Goal: Task Accomplishment & Management: Manage account settings

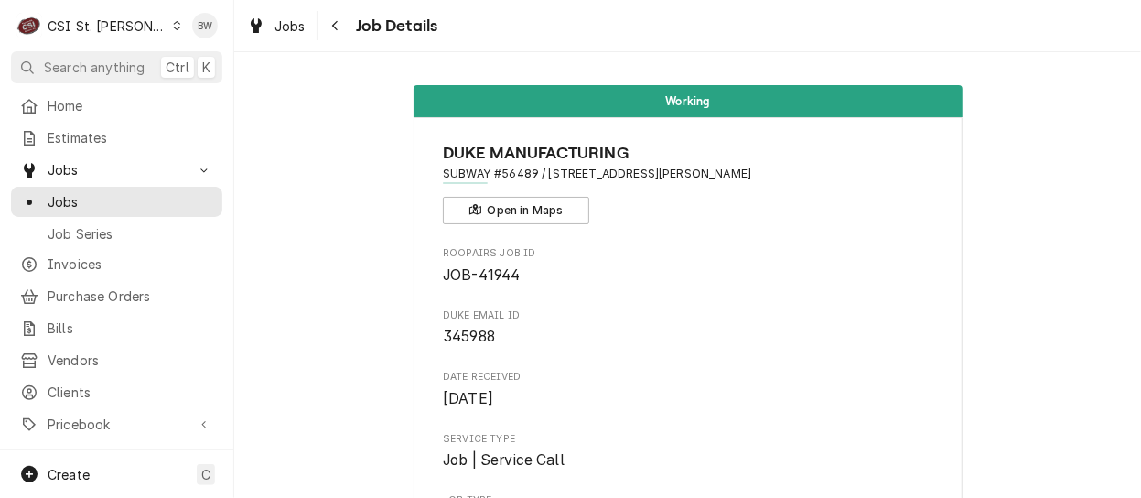
scroll to position [3570, 0]
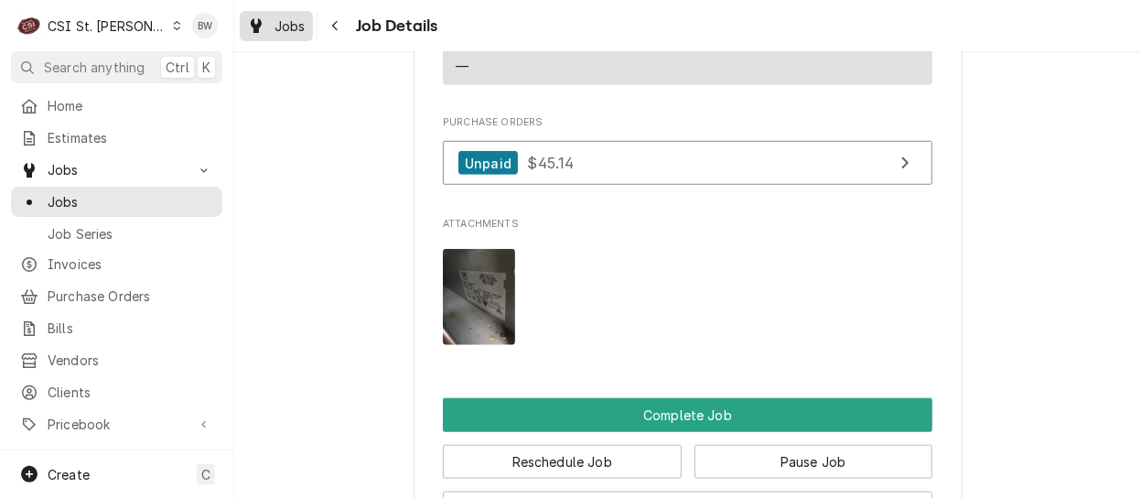
click at [304, 22] on span "Jobs" at bounding box center [290, 25] width 31 height 19
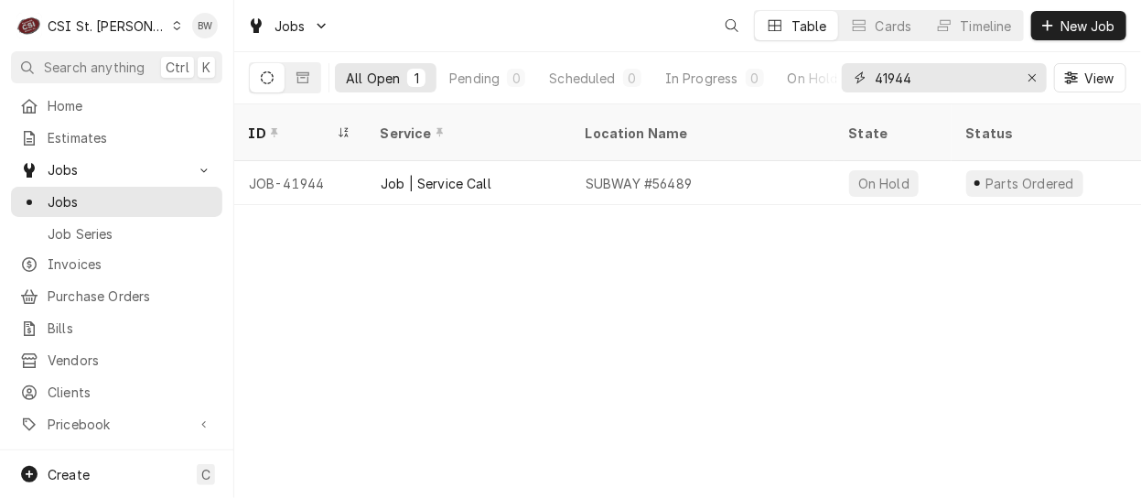
drag, startPoint x: 942, startPoint y: 74, endPoint x: 861, endPoint y: 72, distance: 80.6
click at [861, 72] on div "41944" at bounding box center [944, 77] width 205 height 29
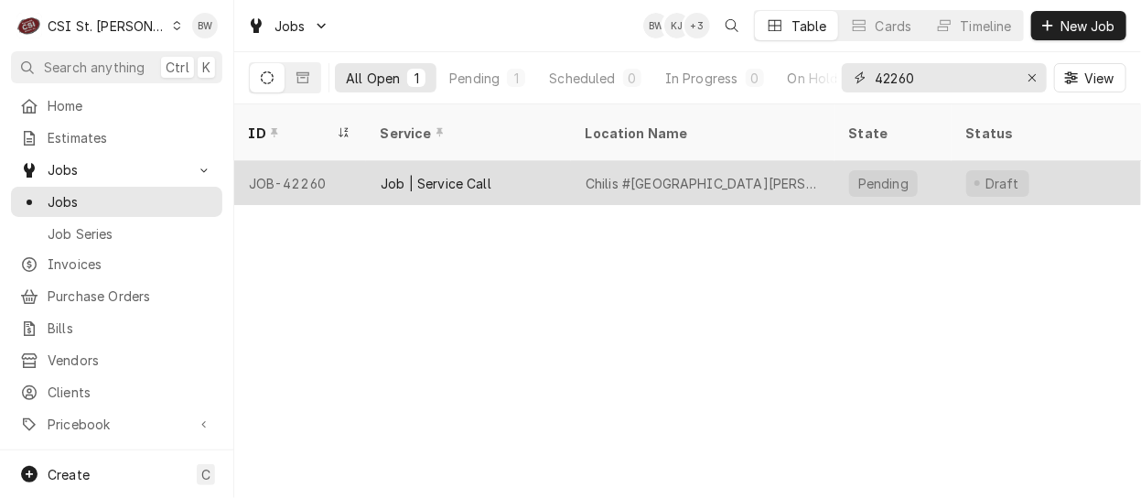
type input "42260"
click at [310, 163] on div "JOB-42260" at bounding box center [300, 183] width 132 height 44
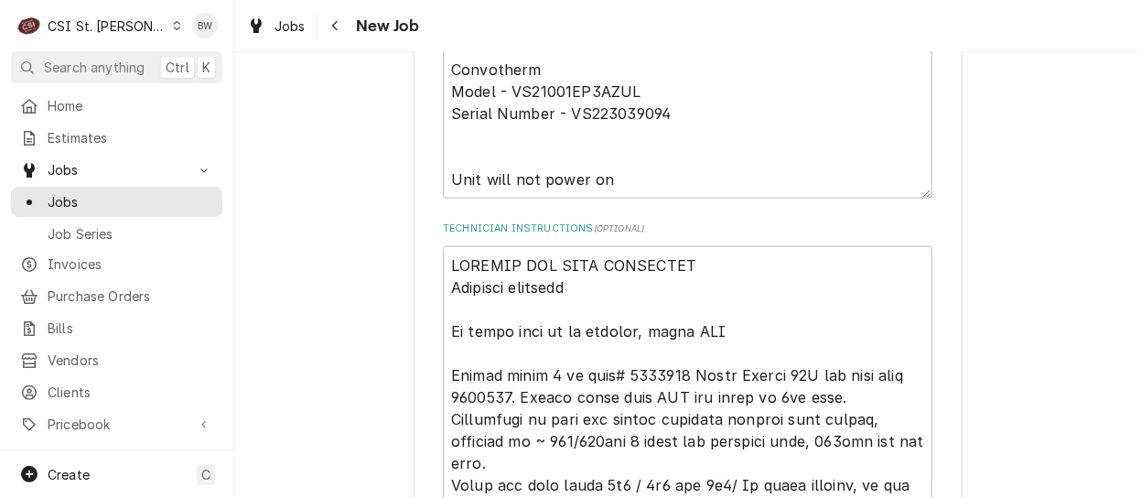
scroll to position [1098, 0]
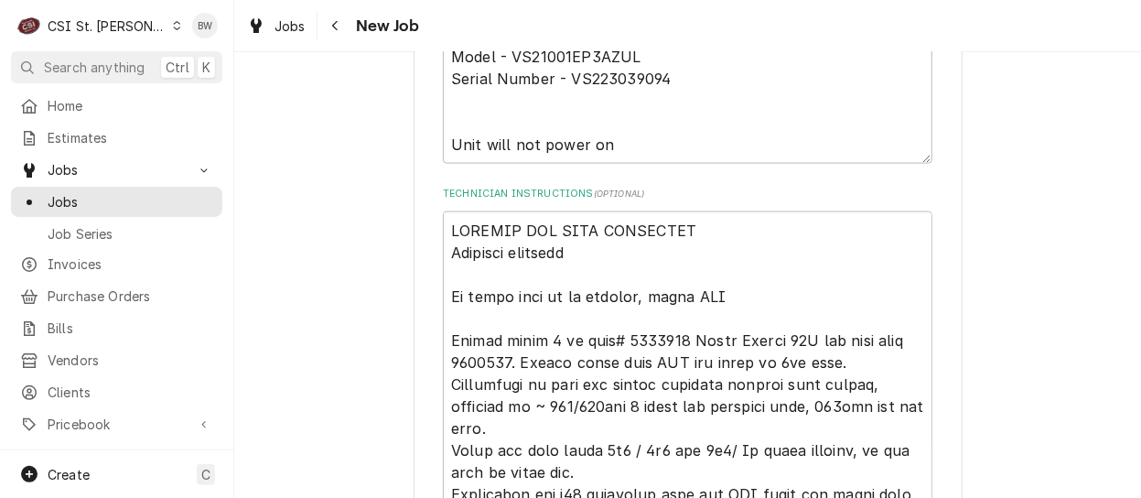
type textarea "x"
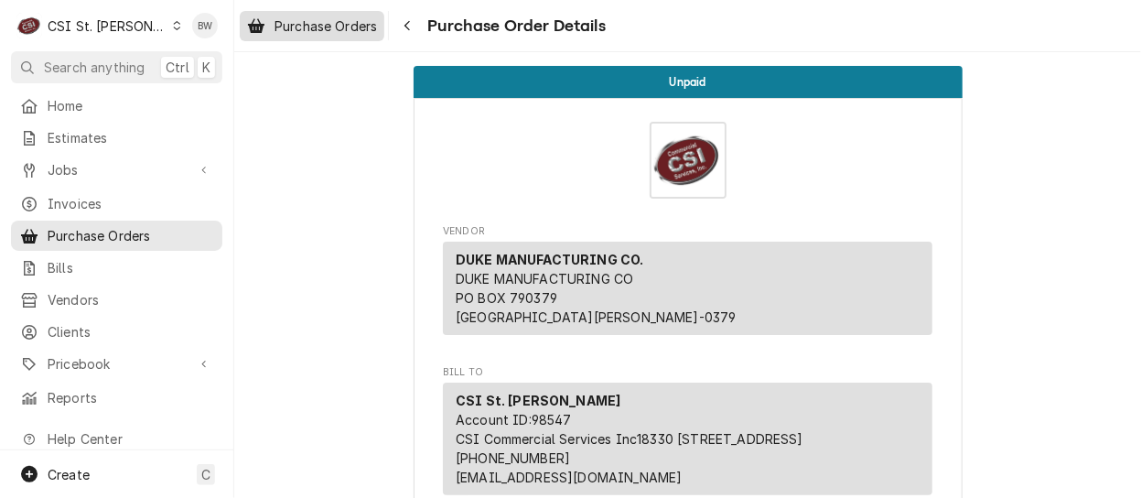
scroll to position [92, 0]
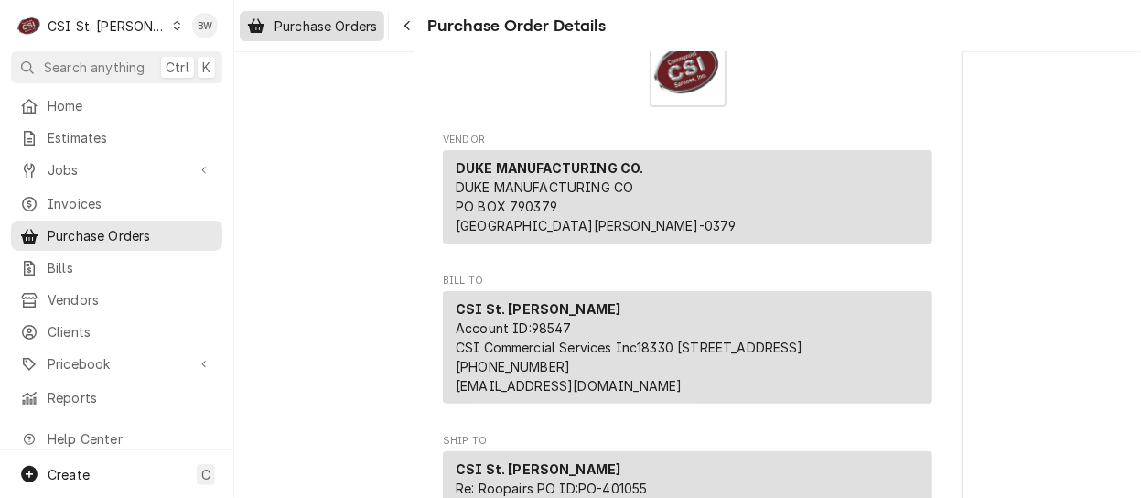
click at [368, 24] on span "Purchase Orders" at bounding box center [326, 25] width 103 height 19
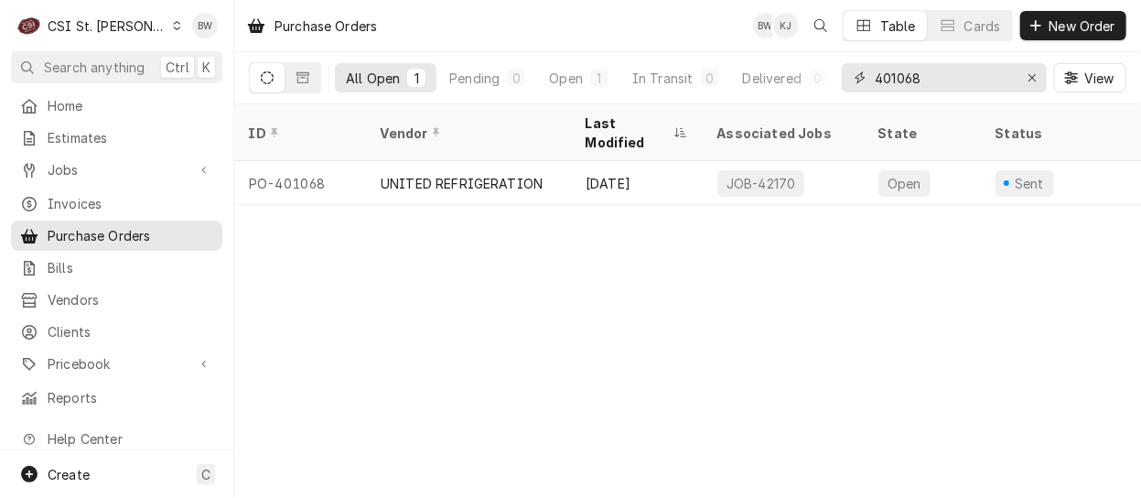
click at [937, 83] on input "401068" at bounding box center [943, 77] width 137 height 29
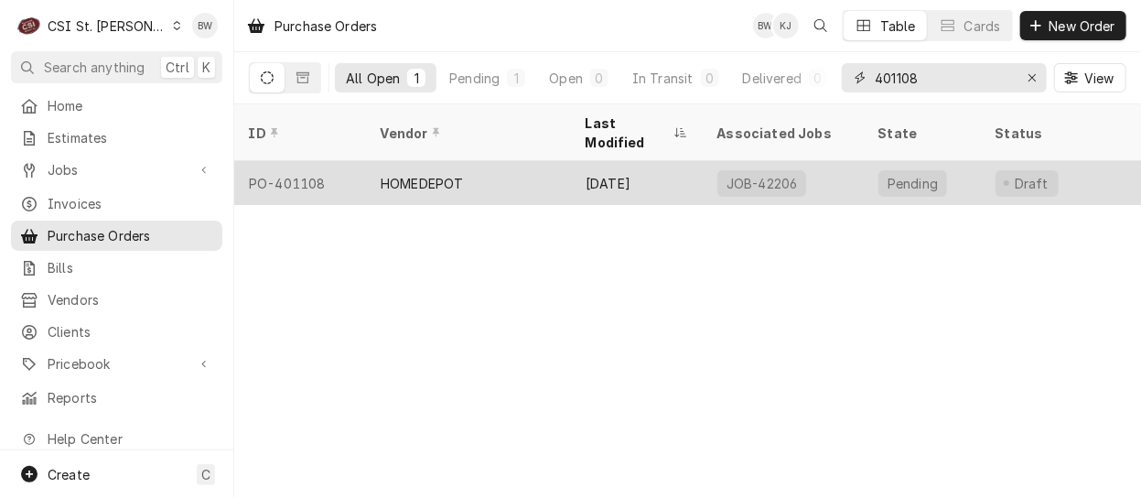
type input "401108"
click at [322, 161] on div "PO-401108" at bounding box center [300, 183] width 132 height 44
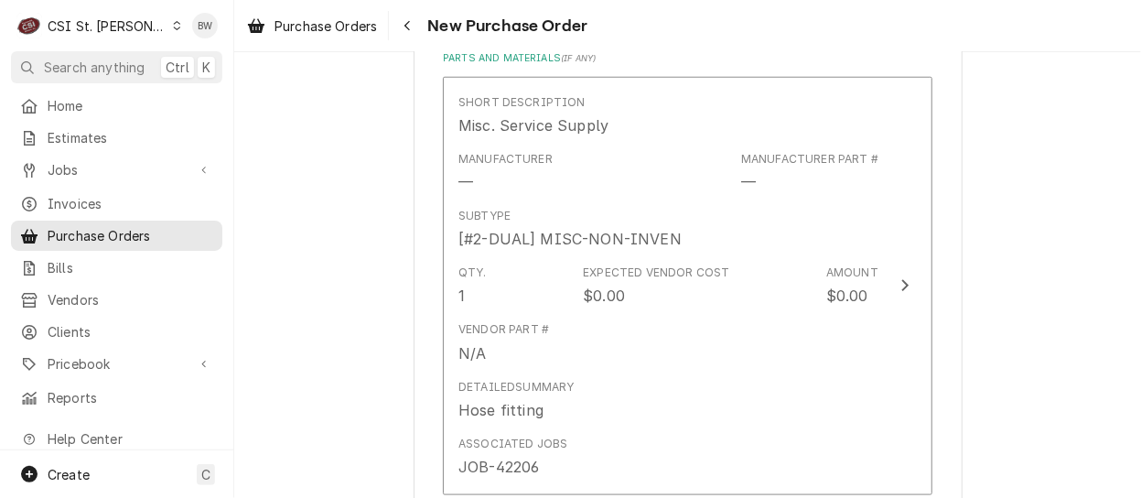
scroll to position [824, 0]
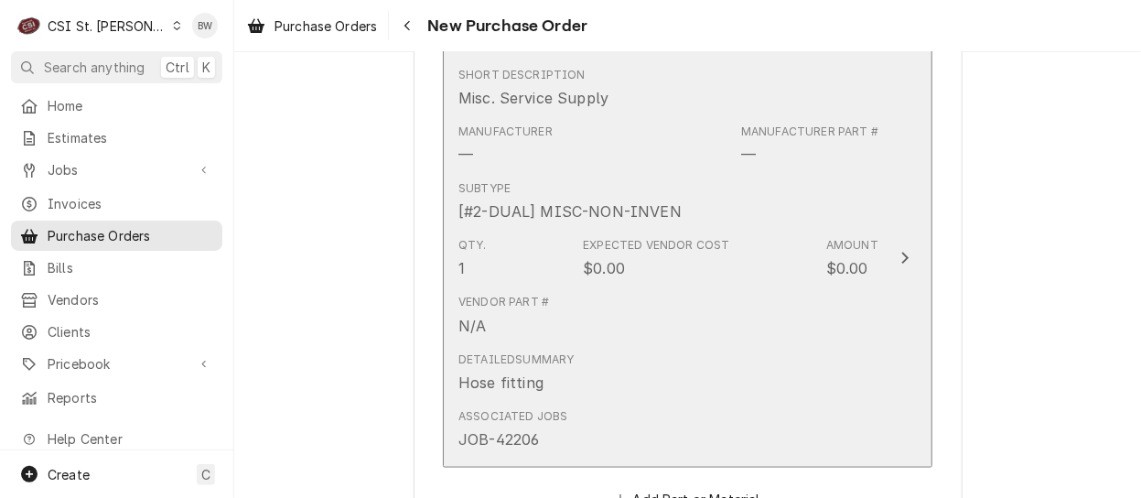
click at [680, 141] on div "Manufacturer — Manufacturer Part # —" at bounding box center [669, 144] width 420 height 57
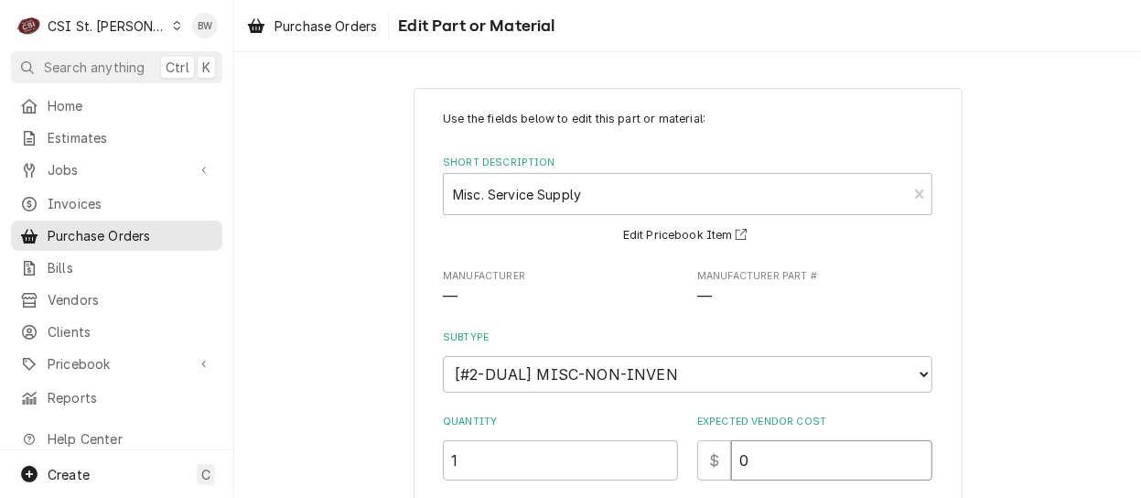
drag, startPoint x: 753, startPoint y: 449, endPoint x: 721, endPoint y: 453, distance: 32.2
click at [721, 453] on div "$ 0" at bounding box center [814, 460] width 235 height 40
type textarea "x"
type input "3"
type textarea "x"
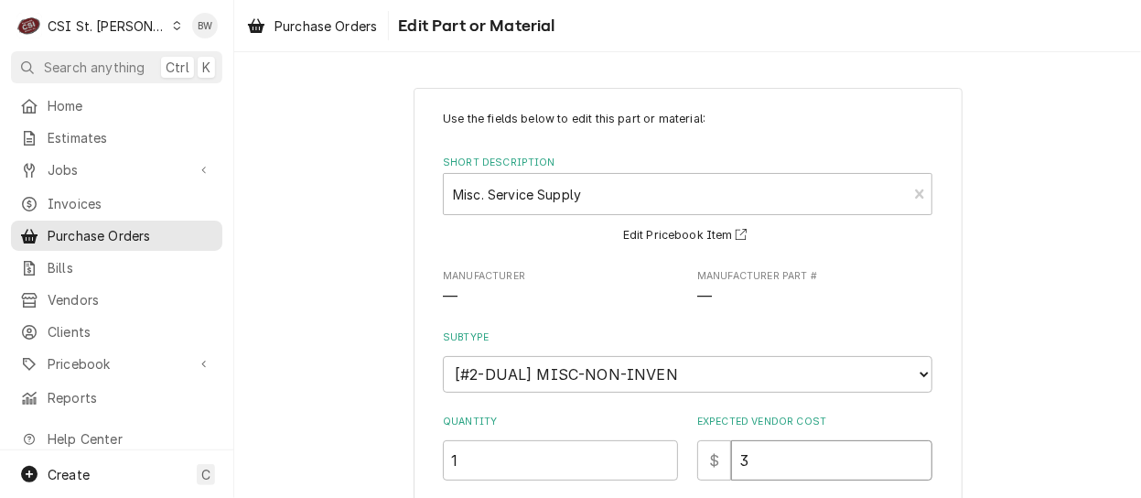
type input "33"
type textarea "x"
type input "33.5"
type textarea "x"
type input "33.52"
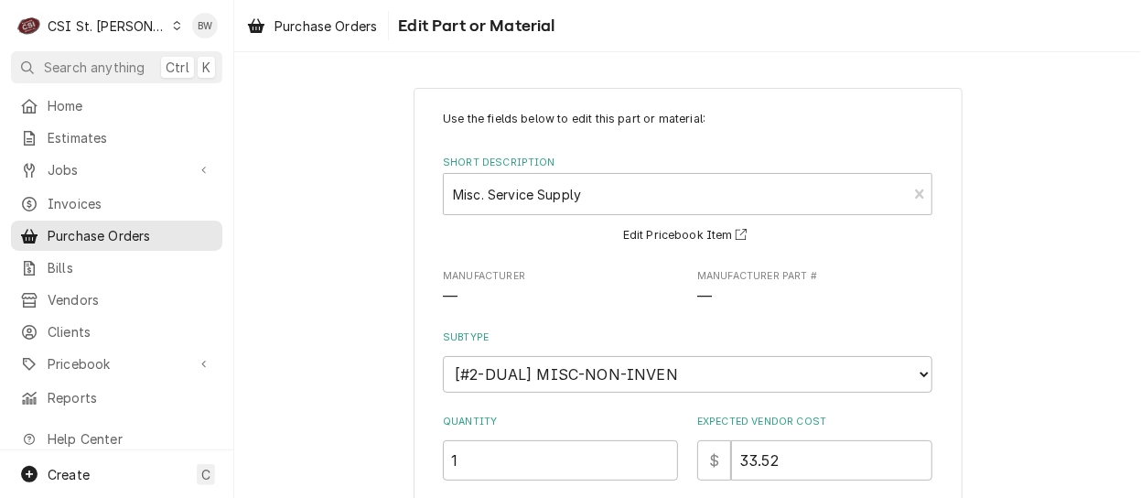
click at [690, 404] on div "Use the fields below to edit this part or material: Short Description Misc. Ser…" at bounding box center [688, 457] width 490 height 693
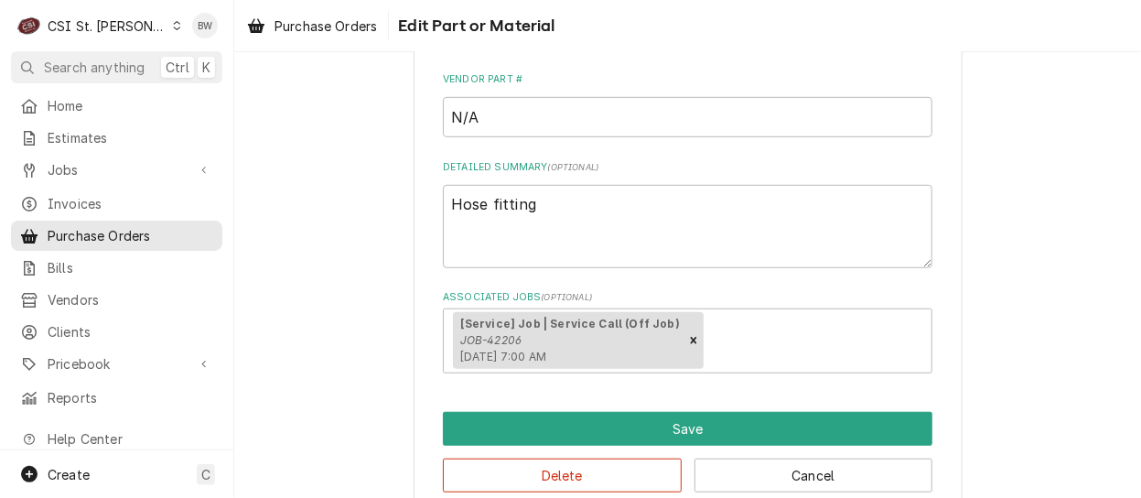
scroll to position [458, 0]
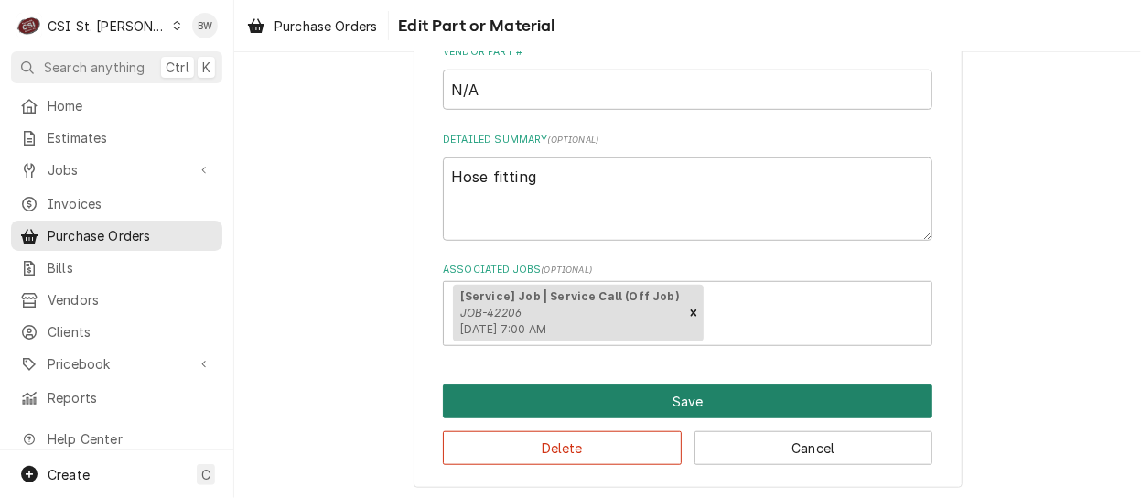
click at [556, 405] on button "Save" at bounding box center [688, 401] width 490 height 34
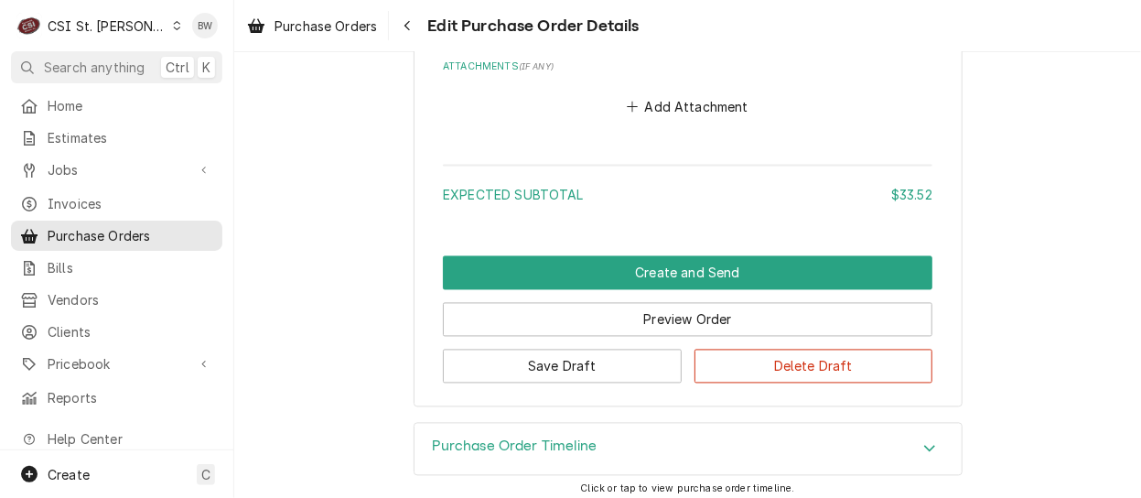
scroll to position [1439, 0]
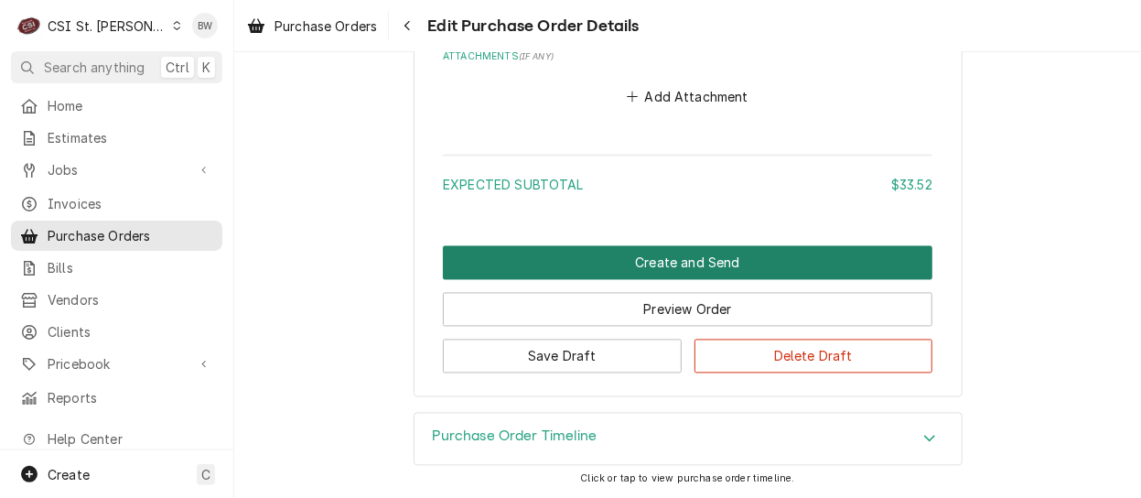
click at [629, 256] on button "Create and Send" at bounding box center [688, 263] width 490 height 34
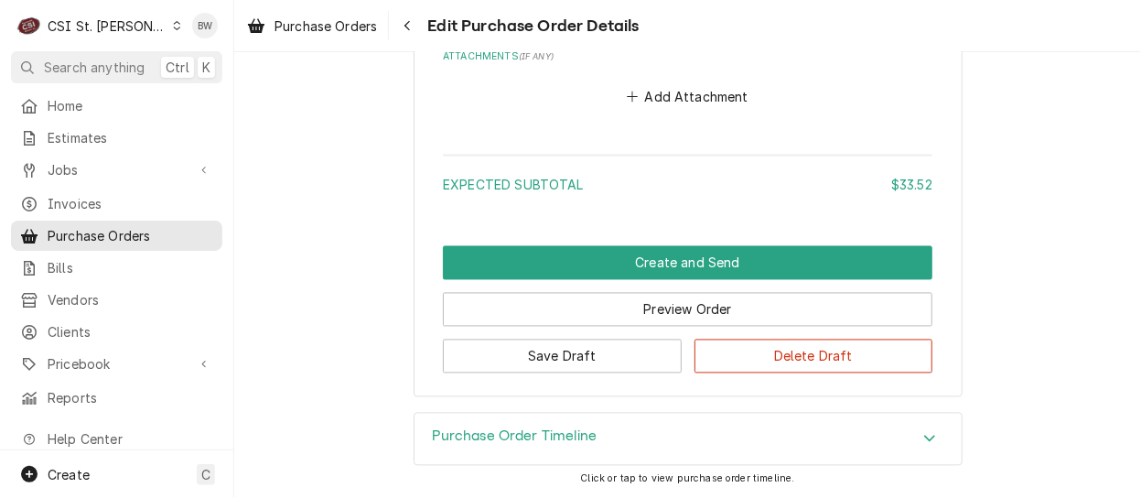
scroll to position [1380, 0]
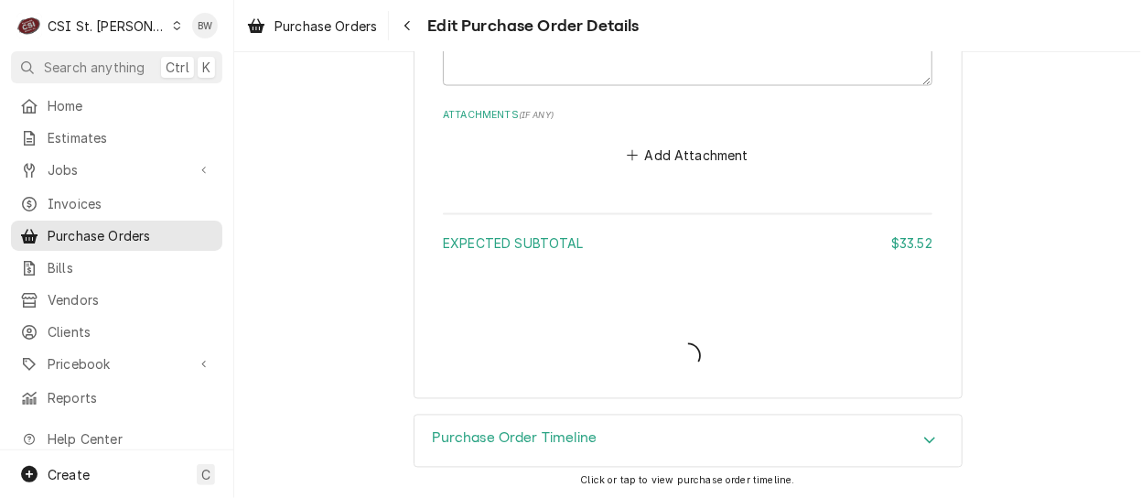
type textarea "x"
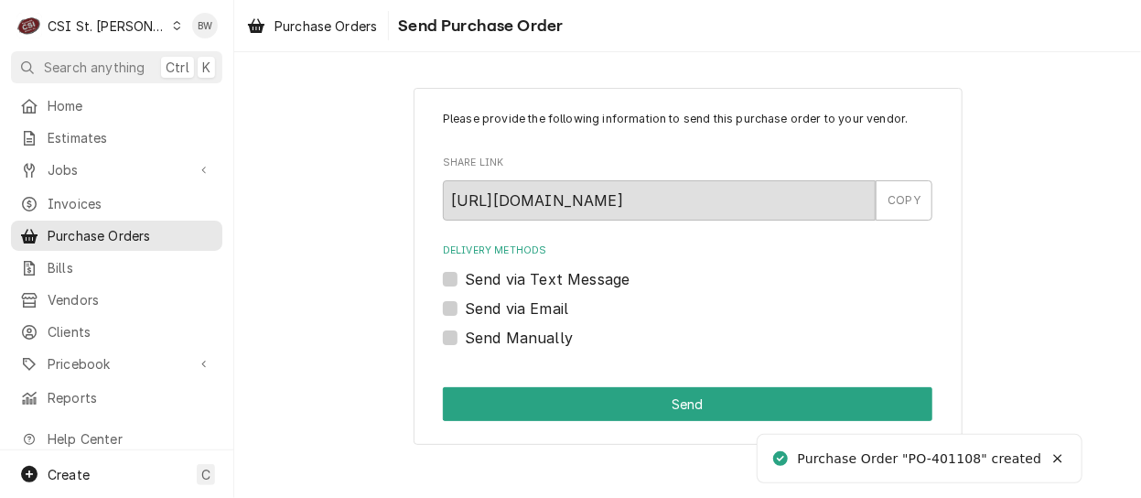
click at [465, 339] on label "Send Manually" at bounding box center [519, 338] width 108 height 22
click at [465, 339] on input "Send Manually" at bounding box center [710, 347] width 490 height 40
checkbox input "true"
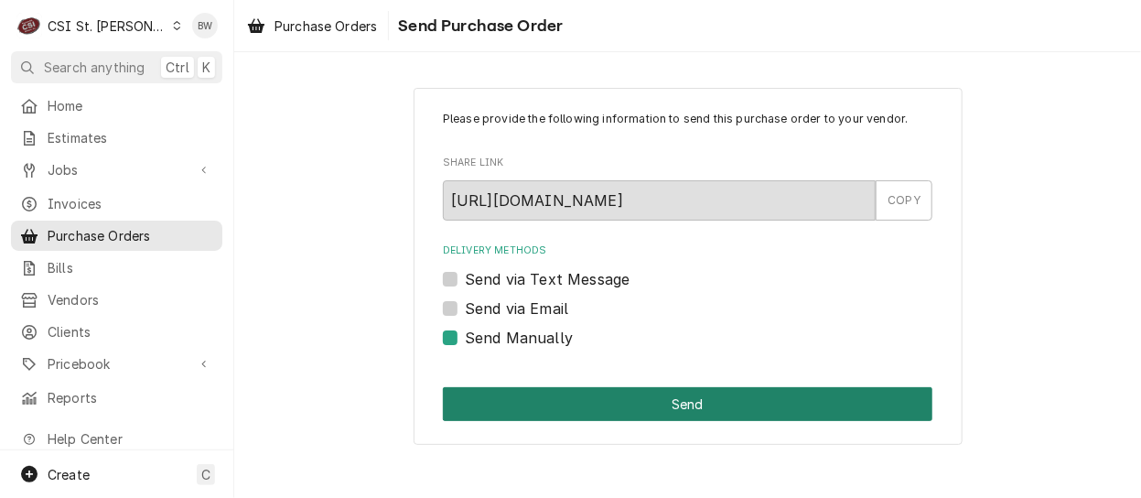
click at [565, 395] on button "Send" at bounding box center [688, 404] width 490 height 34
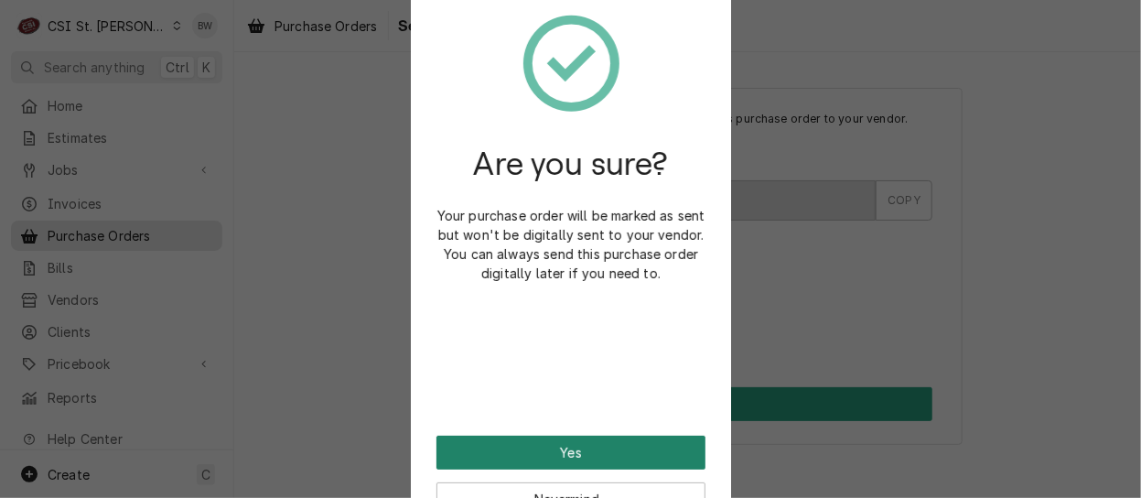
click at [542, 449] on button "Yes" at bounding box center [571, 453] width 269 height 34
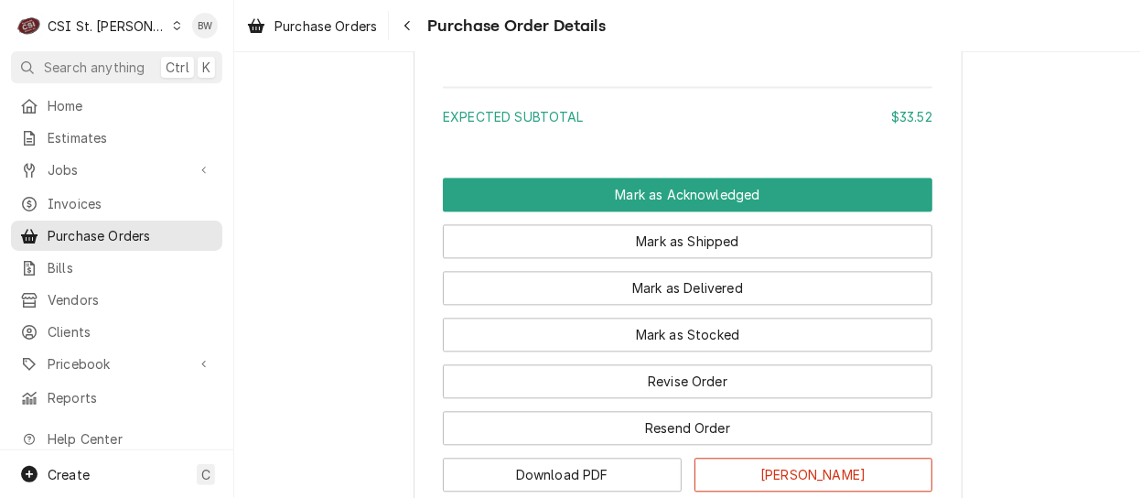
scroll to position [1648, 0]
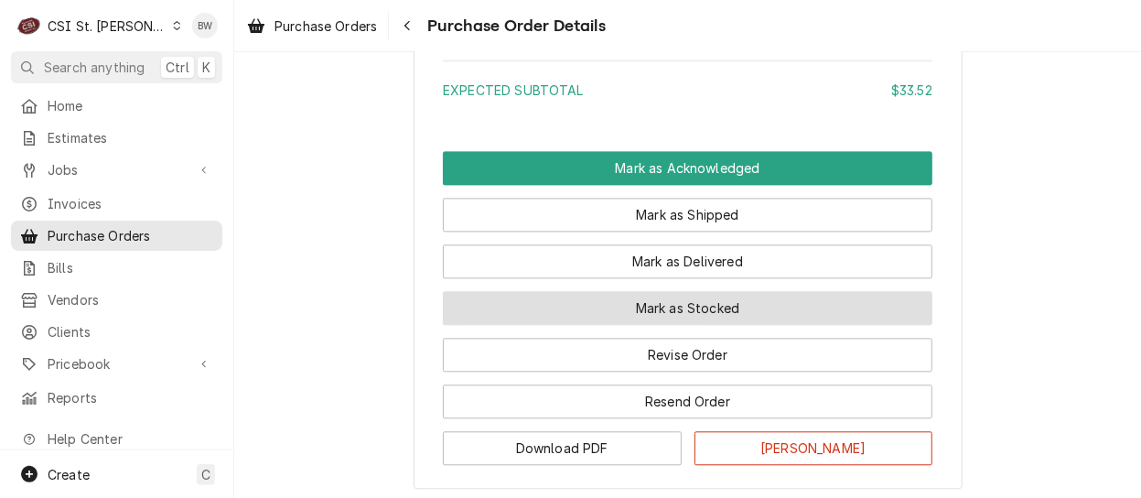
click at [598, 325] on button "Mark as Stocked" at bounding box center [688, 308] width 490 height 34
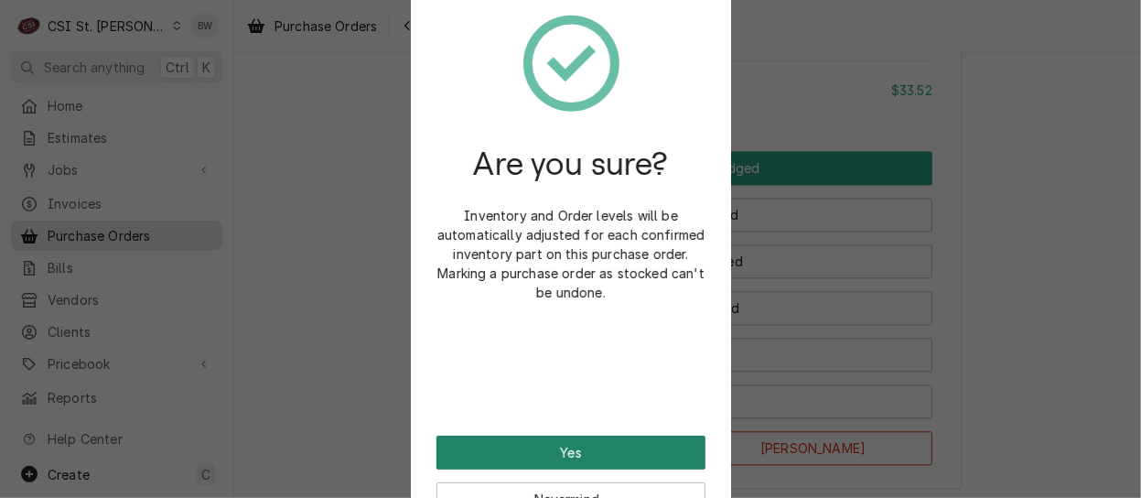
click at [564, 439] on button "Yes" at bounding box center [571, 453] width 269 height 34
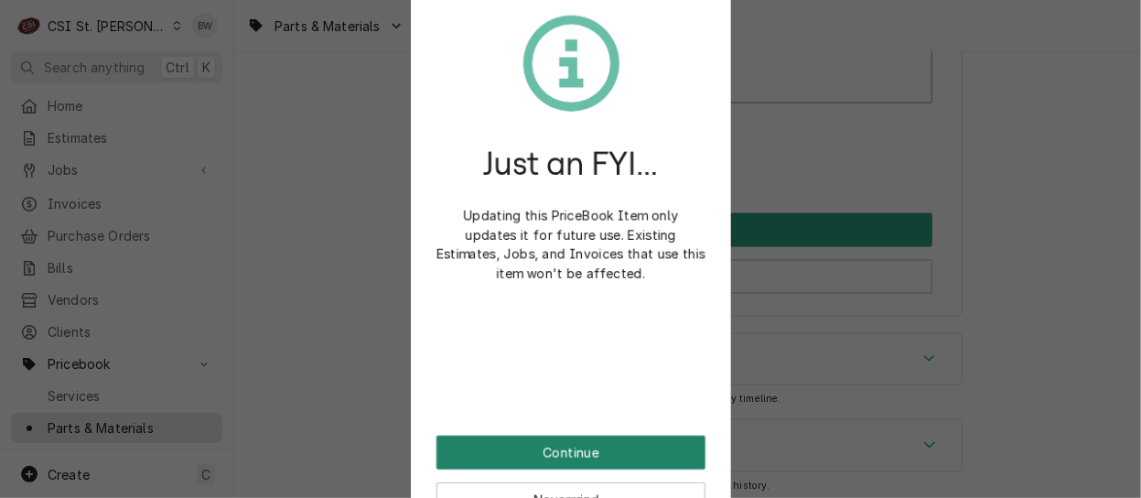
click at [576, 454] on button "Continue" at bounding box center [571, 453] width 269 height 34
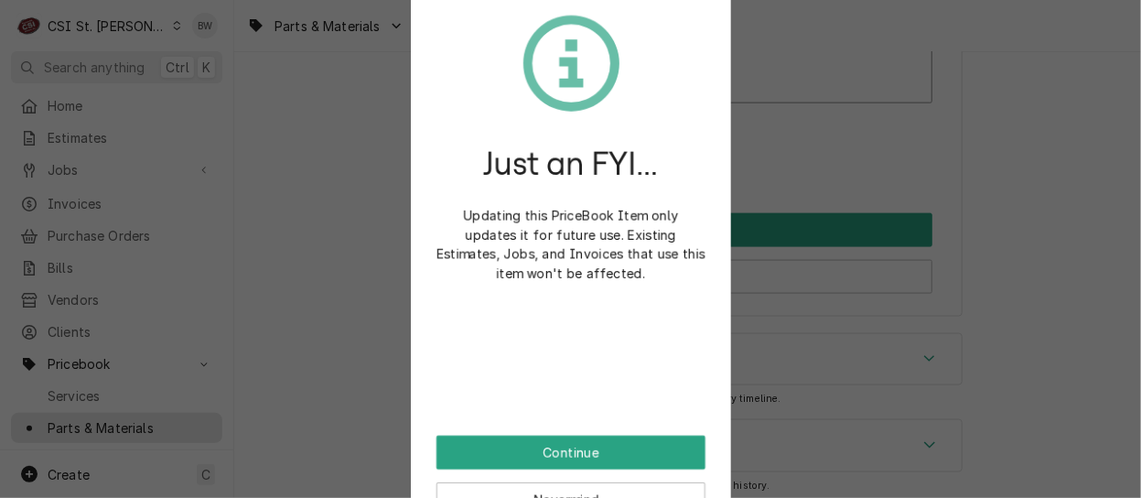
scroll to position [15810, 0]
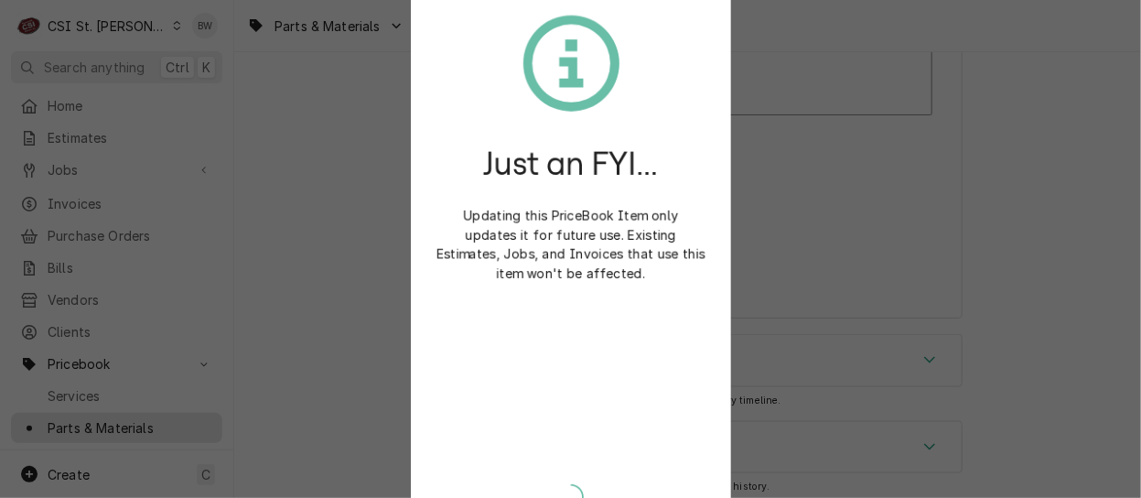
type textarea "x"
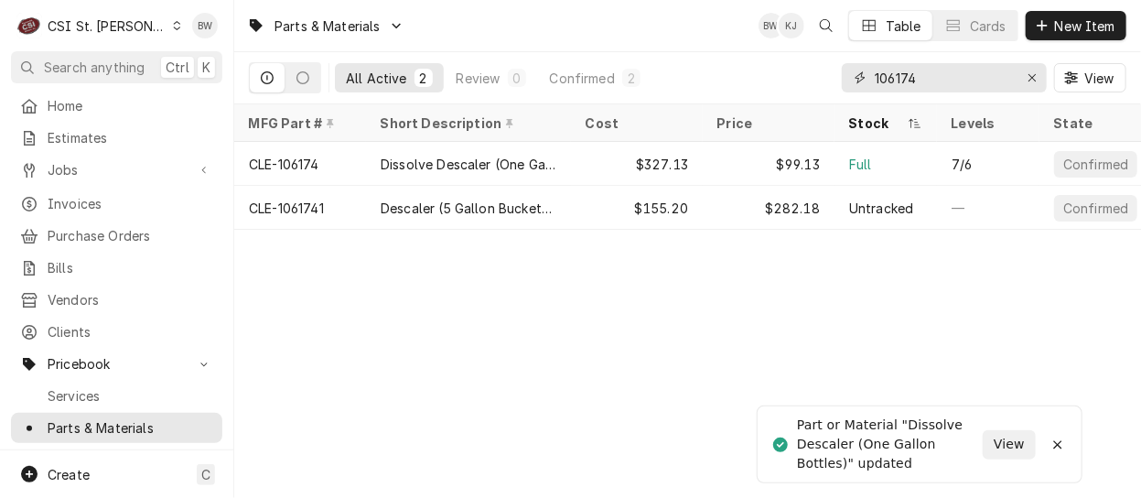
drag, startPoint x: 949, startPoint y: 81, endPoint x: 864, endPoint y: 81, distance: 85.1
click at [864, 81] on div "106174" at bounding box center [944, 77] width 205 height 29
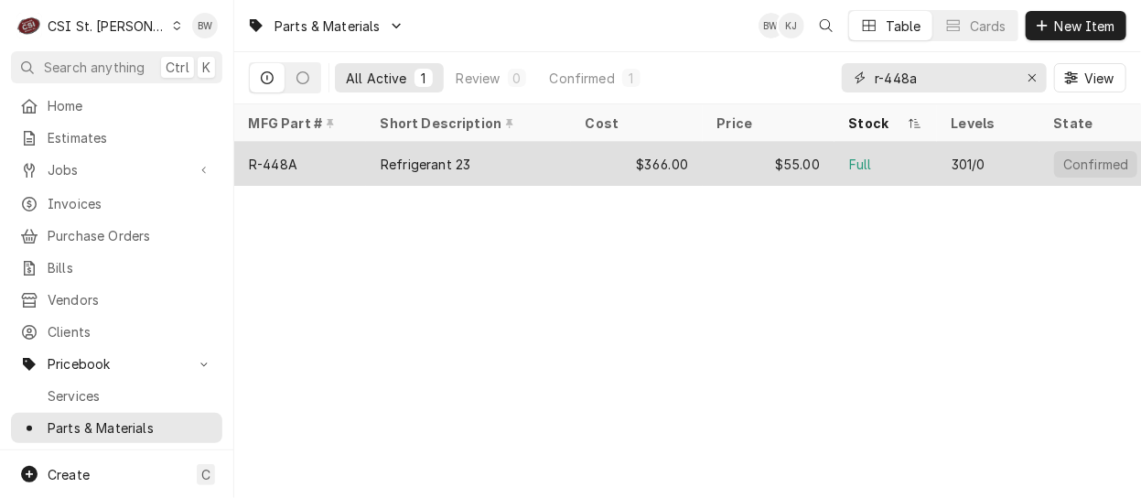
type input "r-448a"
click at [297, 158] on div "R-448A" at bounding box center [273, 164] width 49 height 19
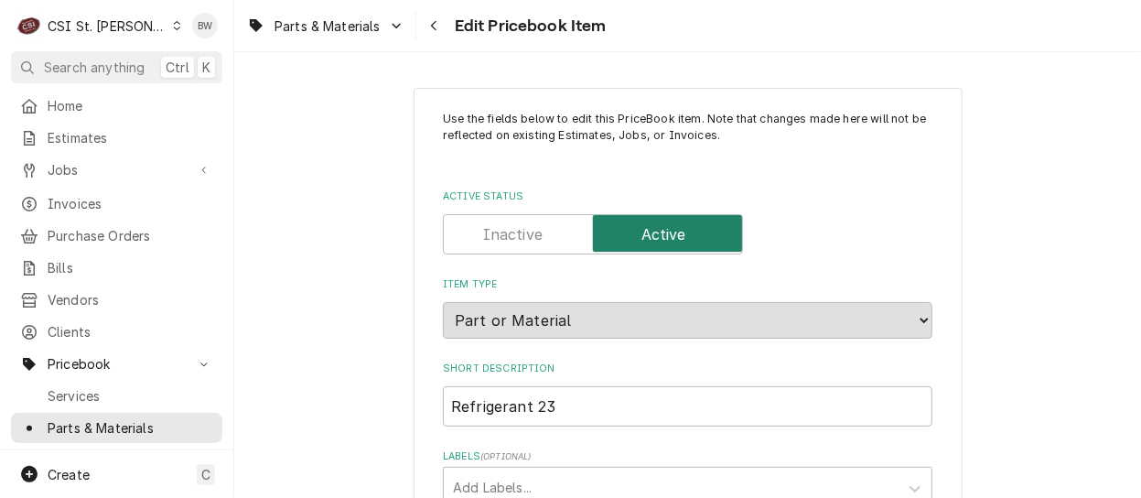
type textarea "x"
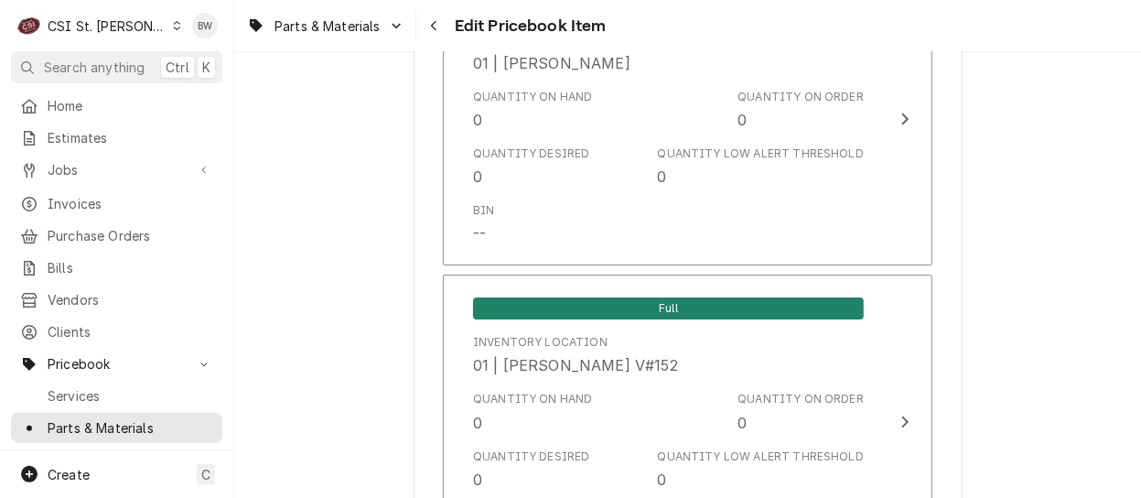
scroll to position [3021, 0]
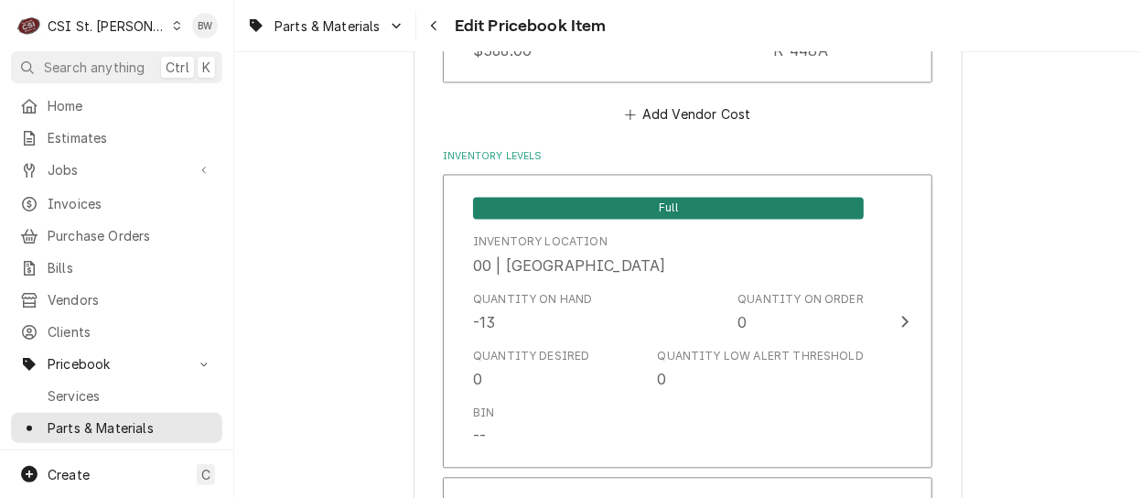
scroll to position [1648, 0]
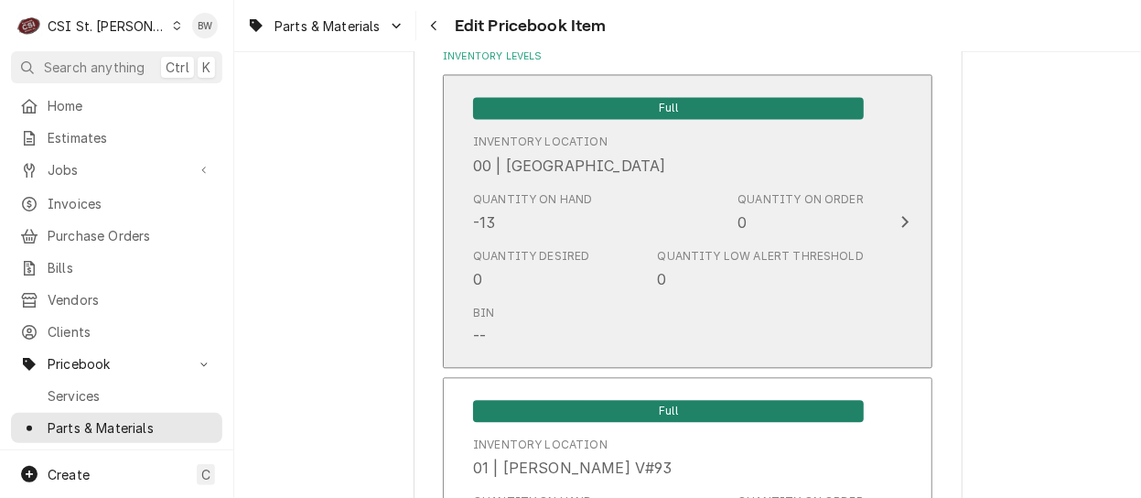
click at [608, 202] on div "Quantity on Hand -13 Quantity on Order 0" at bounding box center [668, 212] width 391 height 57
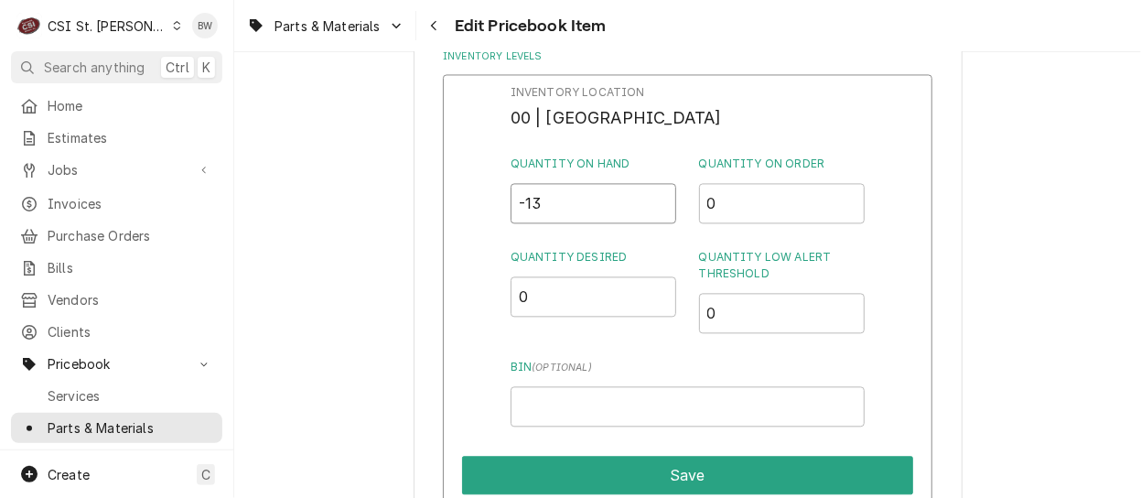
drag, startPoint x: 560, startPoint y: 194, endPoint x: 514, endPoint y: 210, distance: 48.3
click at [514, 210] on input "-13" at bounding box center [594, 203] width 167 height 40
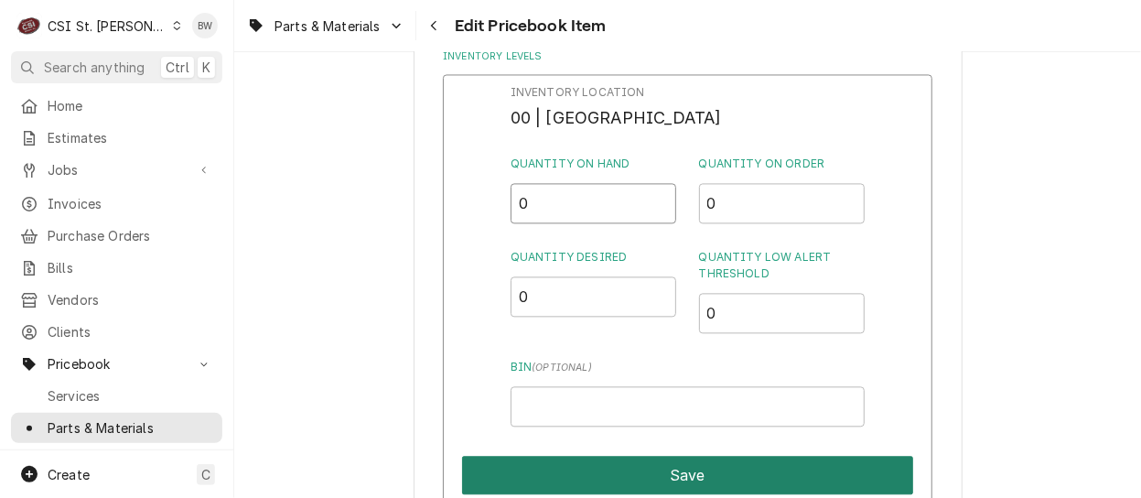
type input "0"
click at [649, 460] on button "Save" at bounding box center [687, 475] width 451 height 38
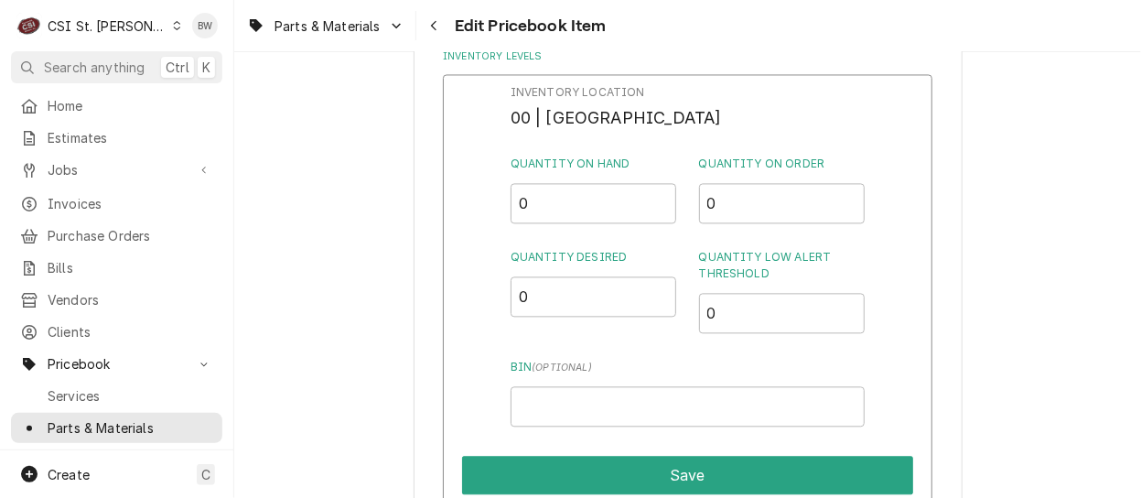
type textarea "x"
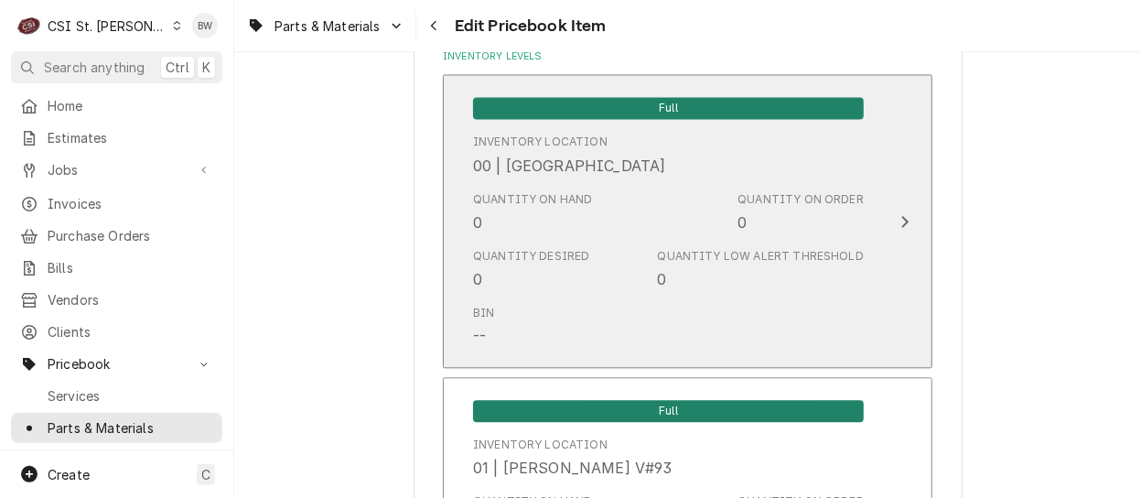
scroll to position [2445, 0]
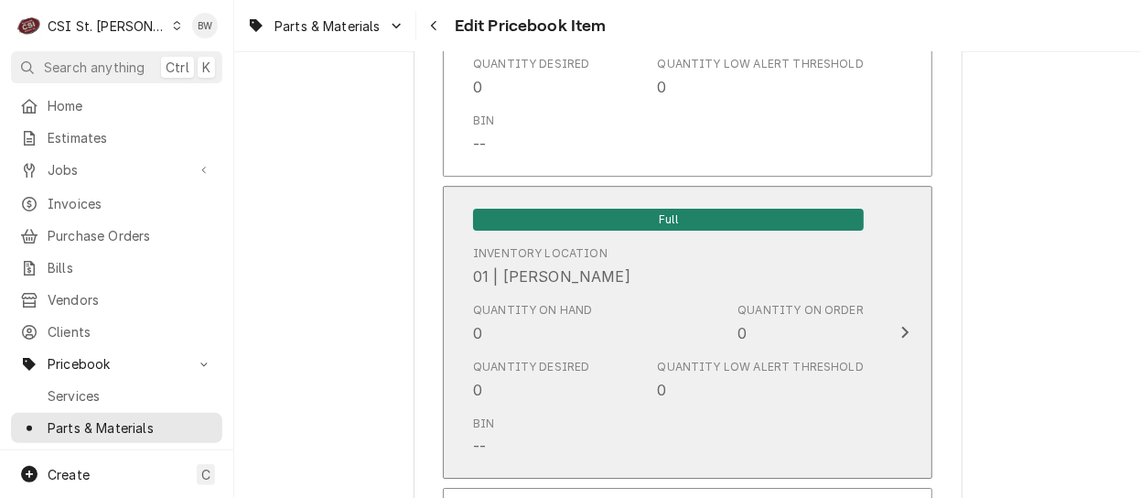
click at [514, 332] on div "Quantity on Hand 0" at bounding box center [533, 323] width 120 height 42
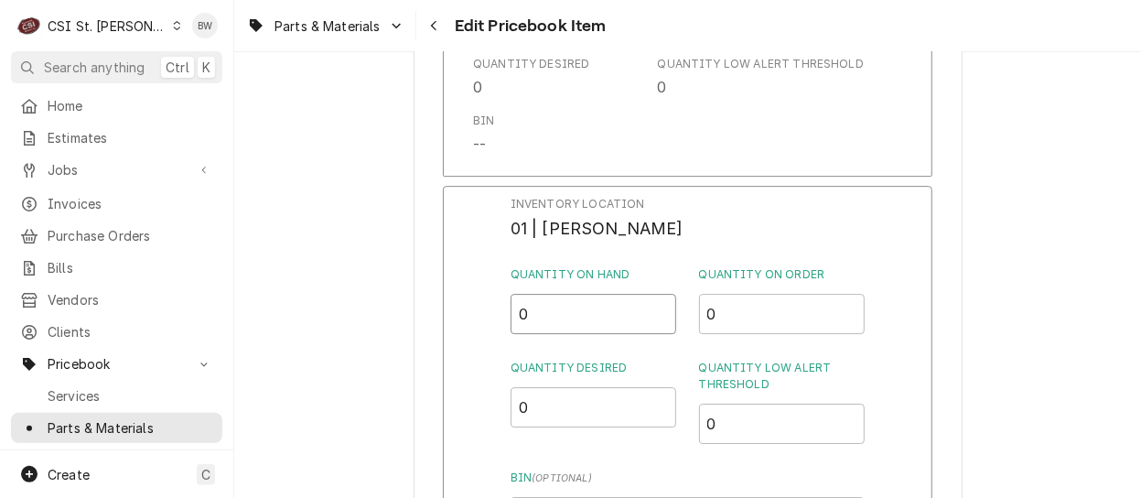
click at [498, 317] on div "Inventory Location 01 | DAVID FORD Quantity on Hand 0 Quantity on Order 0 Quant…" at bounding box center [688, 424] width 490 height 476
type input "25"
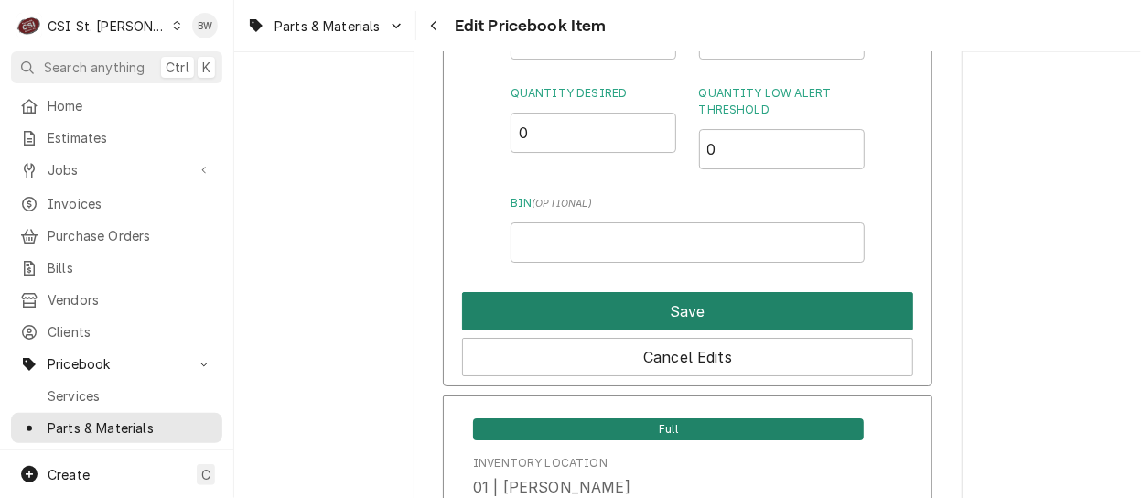
click at [560, 319] on button "Save" at bounding box center [687, 311] width 451 height 38
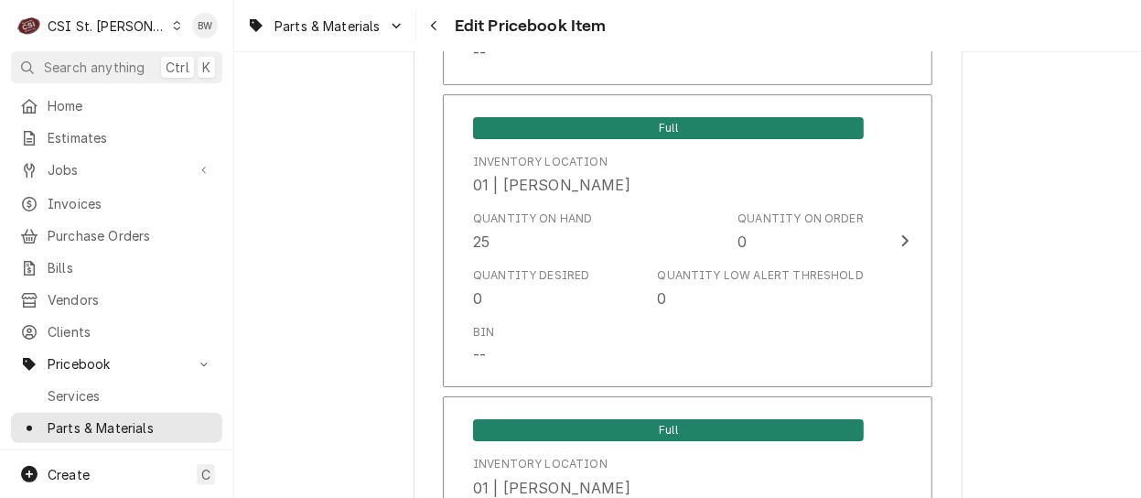
scroll to position [15859, 0]
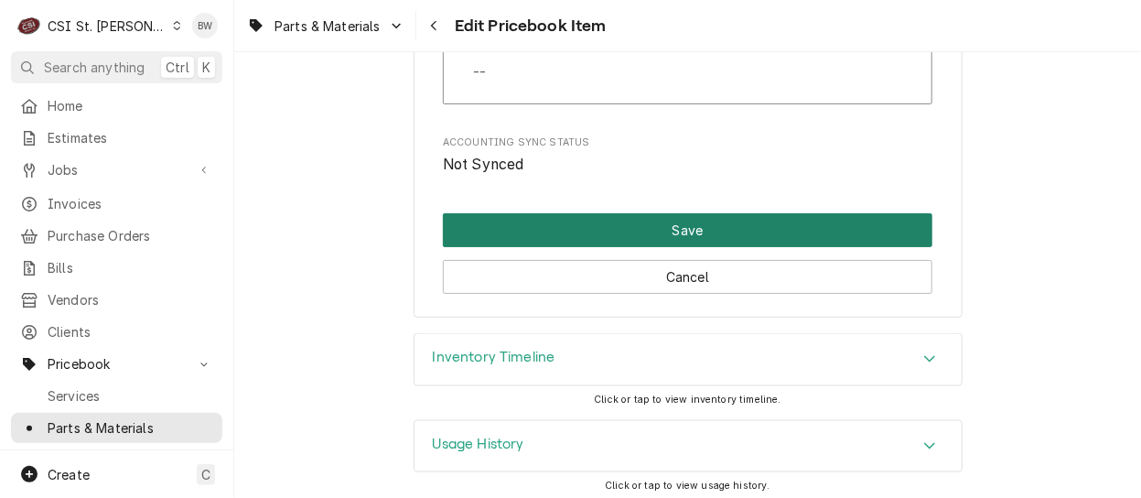
click at [628, 229] on button "Save" at bounding box center [688, 230] width 490 height 34
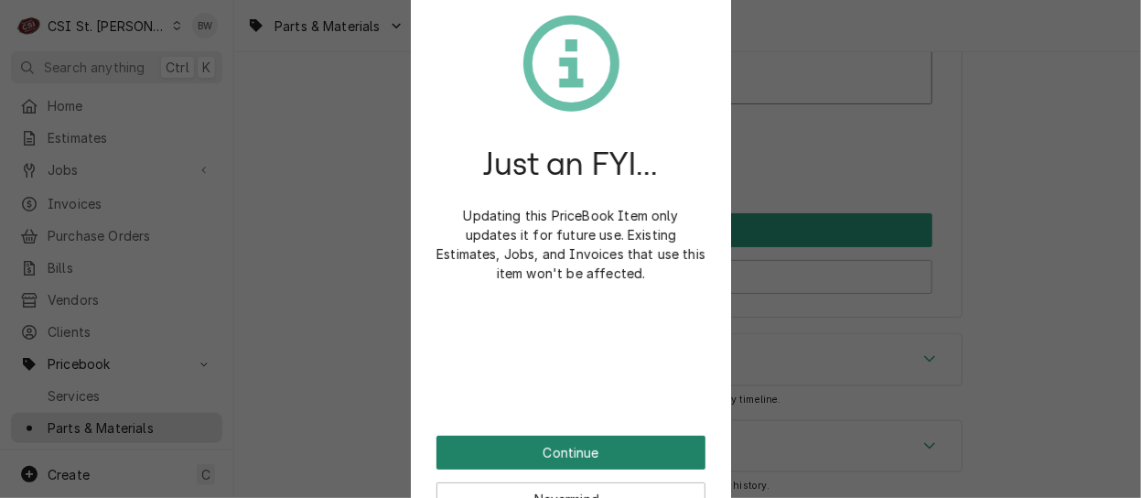
click at [557, 451] on button "Continue" at bounding box center [571, 453] width 269 height 34
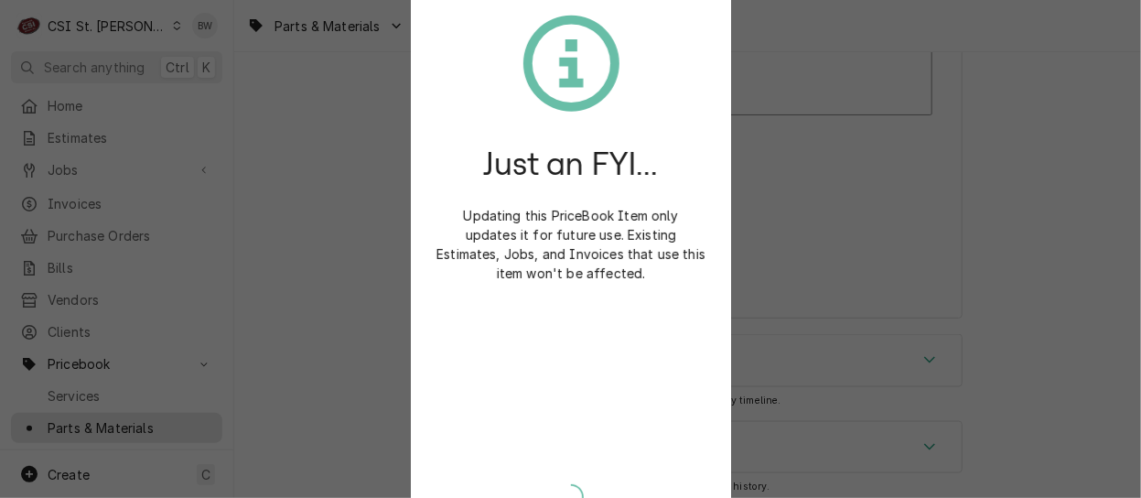
type textarea "x"
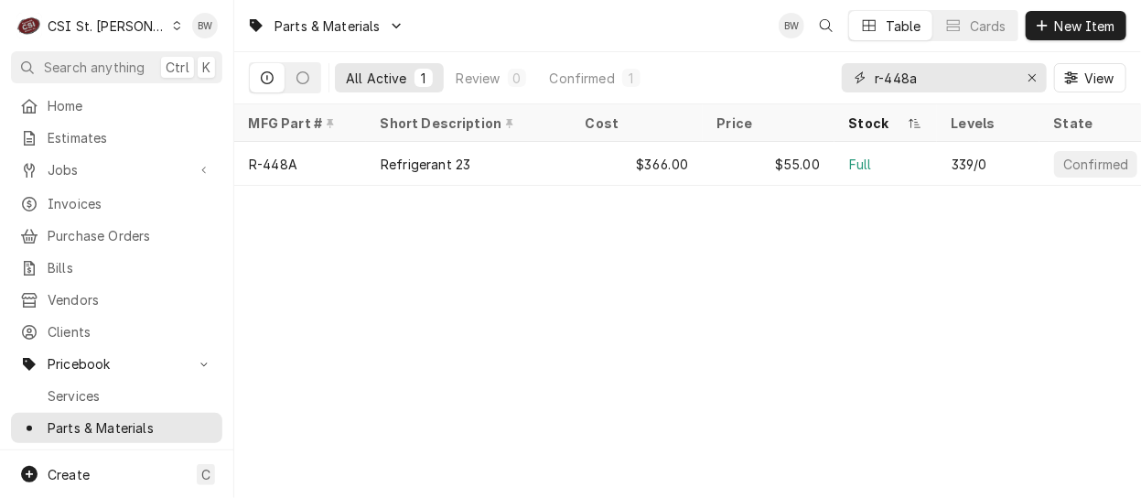
drag, startPoint x: 937, startPoint y: 72, endPoint x: 841, endPoint y: 96, distance: 99.0
click at [844, 96] on div "r-448a View" at bounding box center [984, 77] width 285 height 51
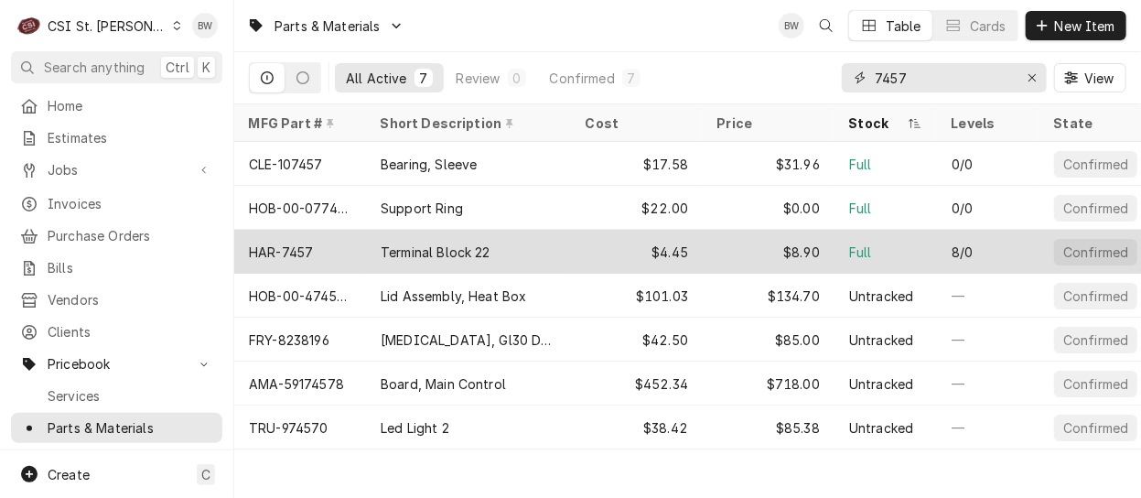
type input "7457"
click at [328, 256] on div "HAR-7457" at bounding box center [300, 252] width 132 height 44
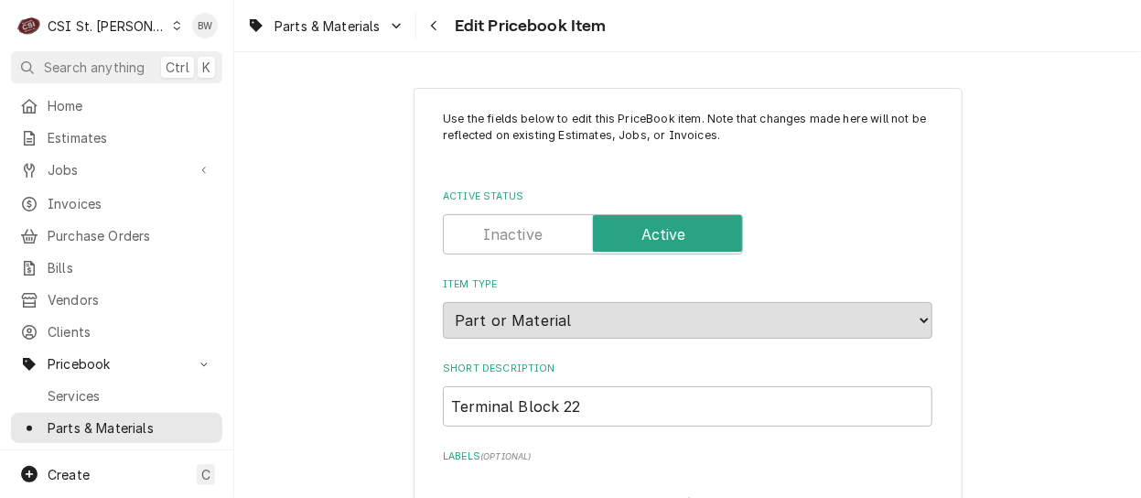
type textarea "x"
